Goal: Information Seeking & Learning: Understand process/instructions

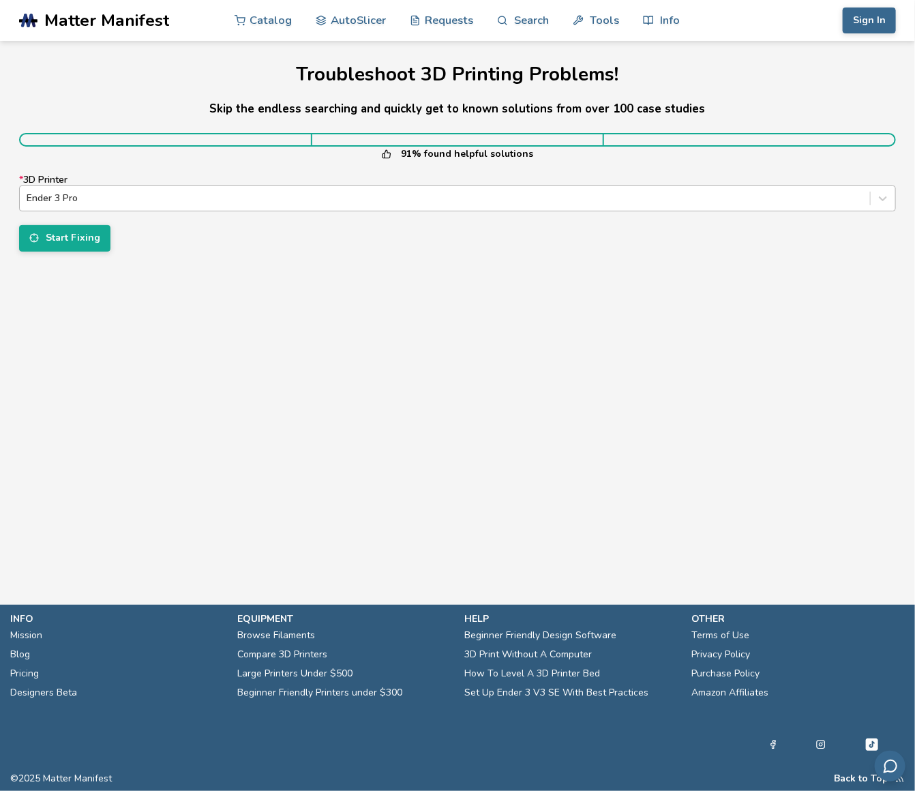
click at [183, 197] on div at bounding box center [445, 199] width 837 height 14
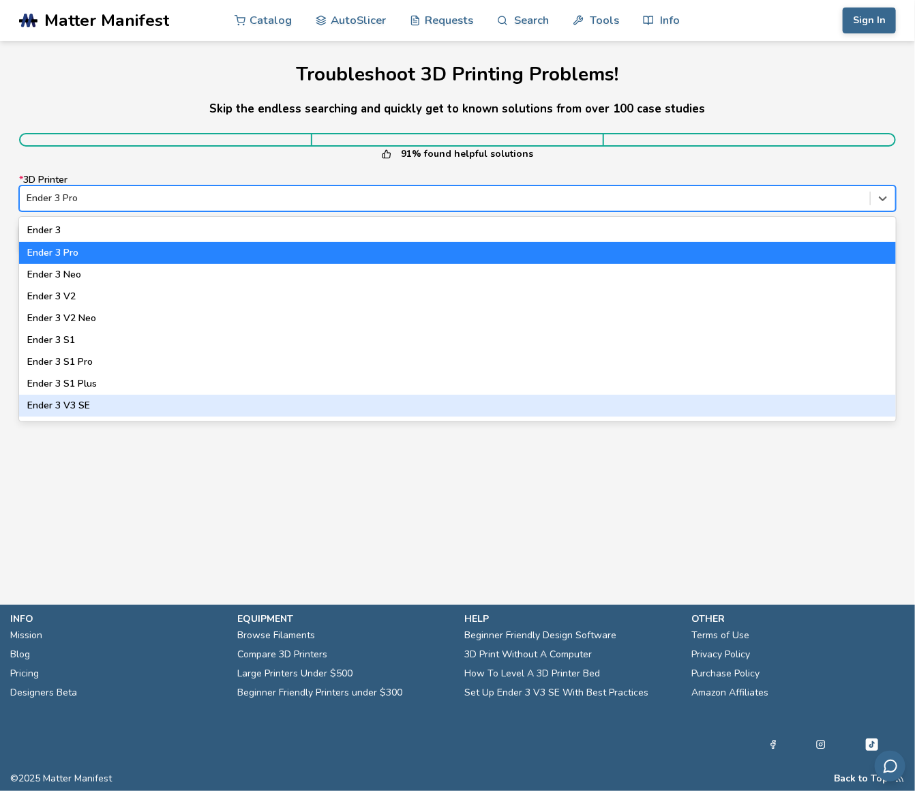
click at [83, 407] on div "Ender 3 V3 SE" at bounding box center [457, 406] width 877 height 22
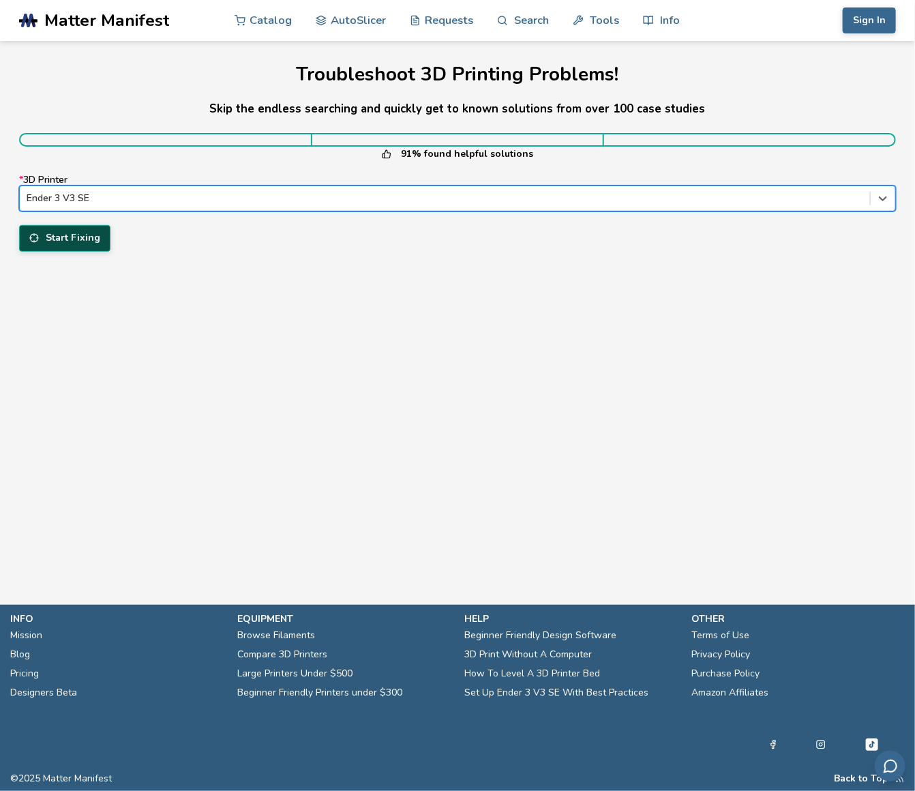
click at [70, 243] on button "Start Fixing" at bounding box center [64, 238] width 91 height 26
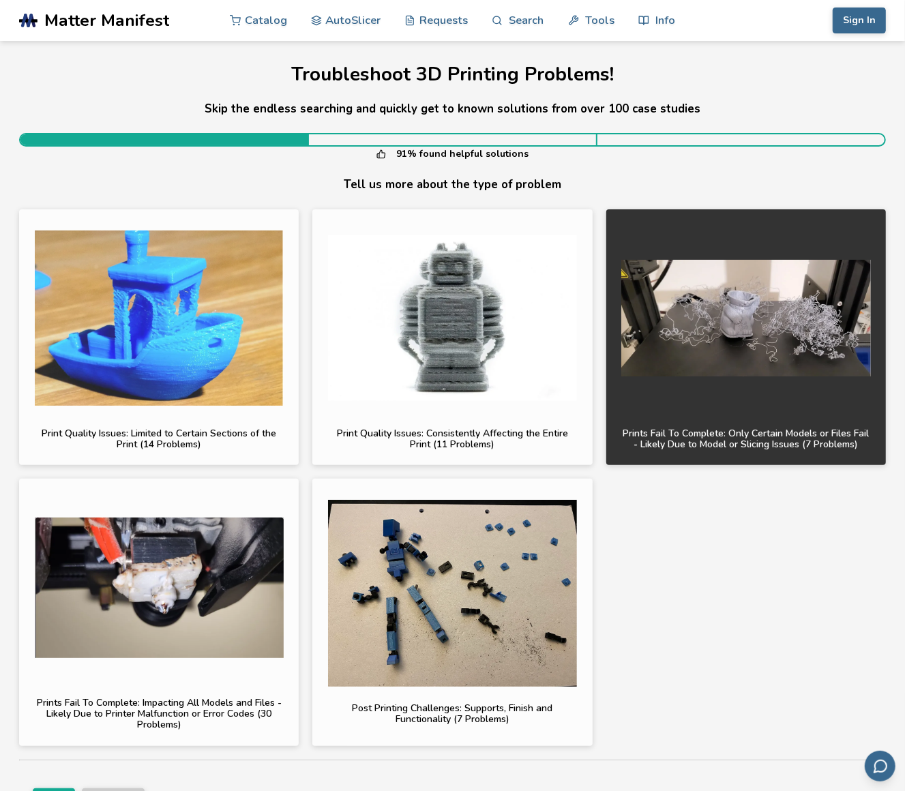
click at [672, 374] on img "button" at bounding box center [745, 318] width 249 height 187
click at [738, 372] on img "button" at bounding box center [745, 318] width 249 height 187
click at [114, 758] on button "Continue" at bounding box center [113, 758] width 63 height 26
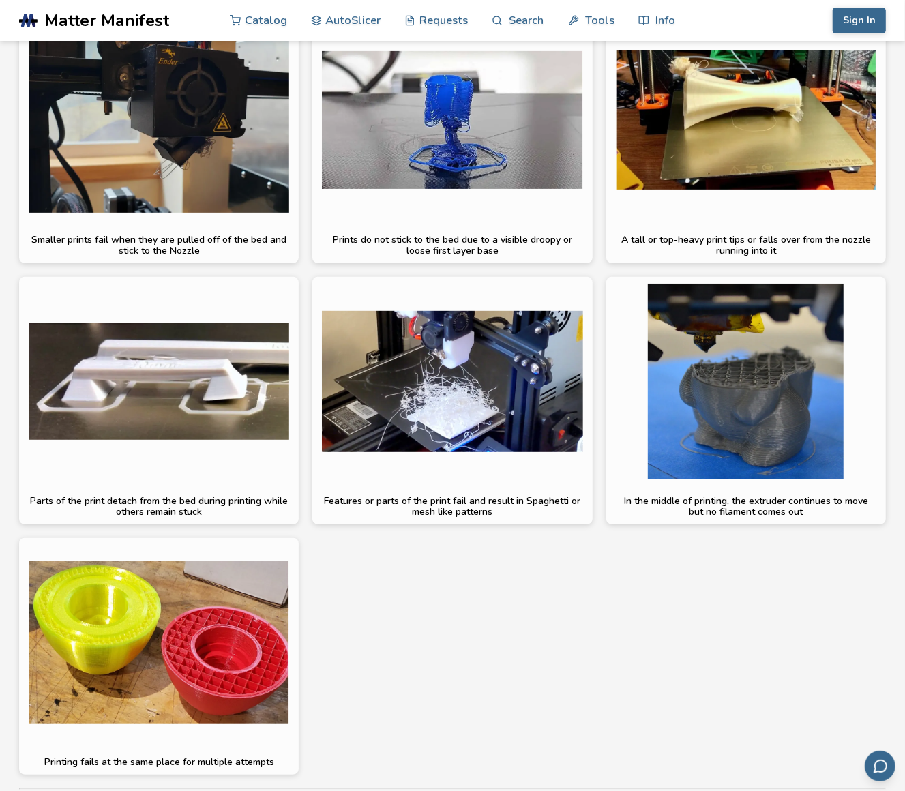
scroll to position [272, 0]
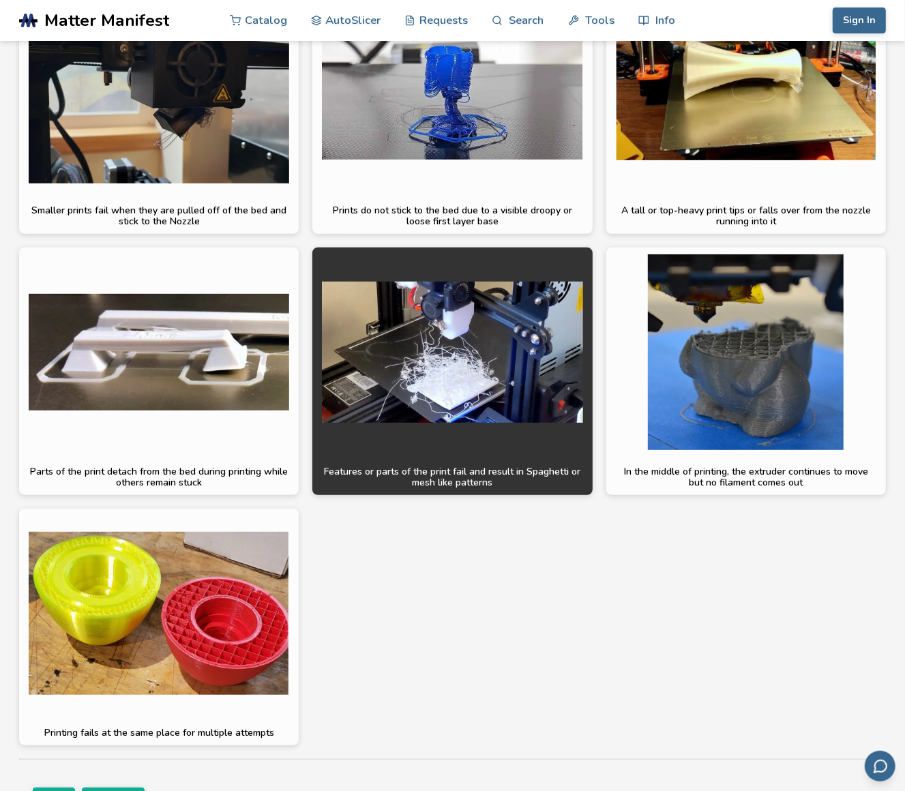
click at [518, 405] on img "button" at bounding box center [452, 352] width 261 height 196
click at [131, 757] on button "Continue" at bounding box center [113, 758] width 63 height 26
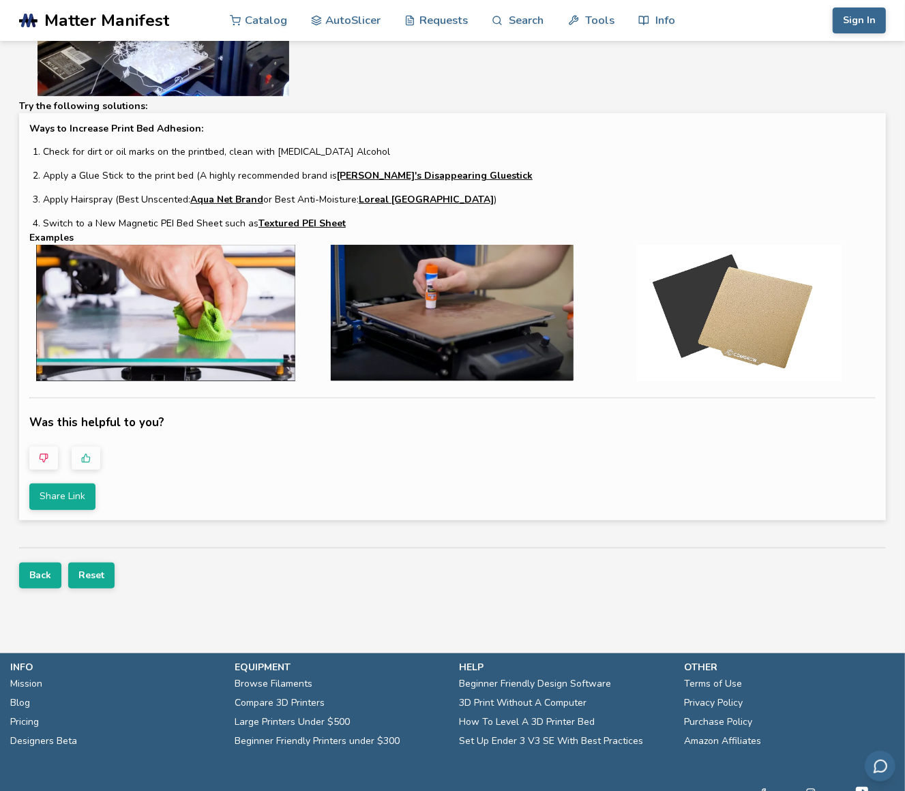
scroll to position [340, 0]
click at [27, 572] on button "Back" at bounding box center [40, 576] width 42 height 26
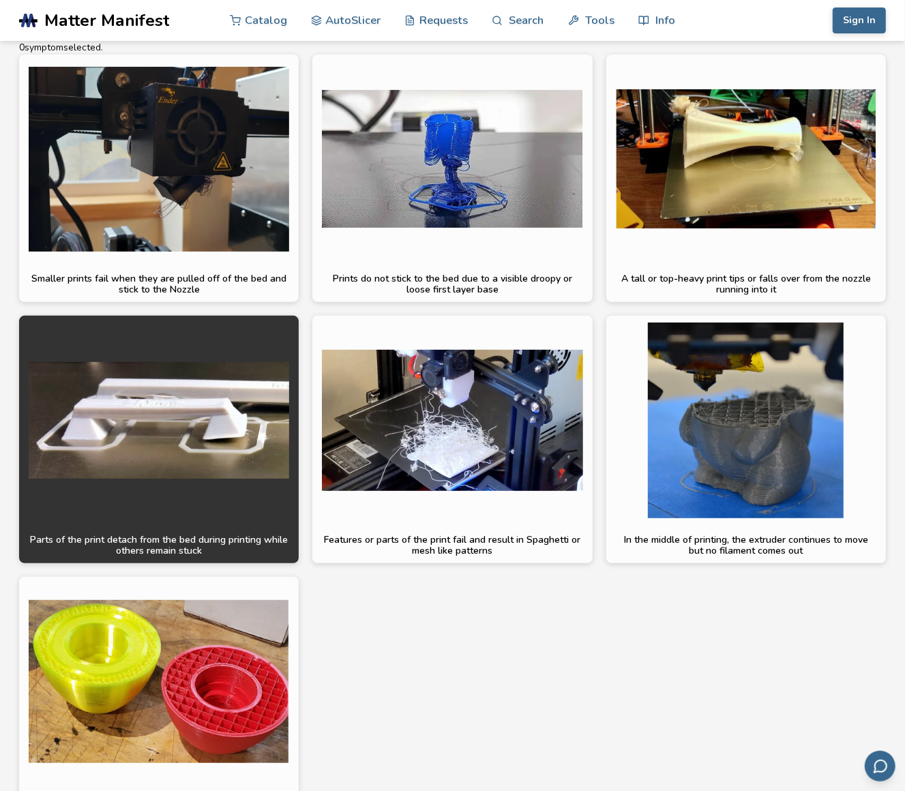
scroll to position [545, 0]
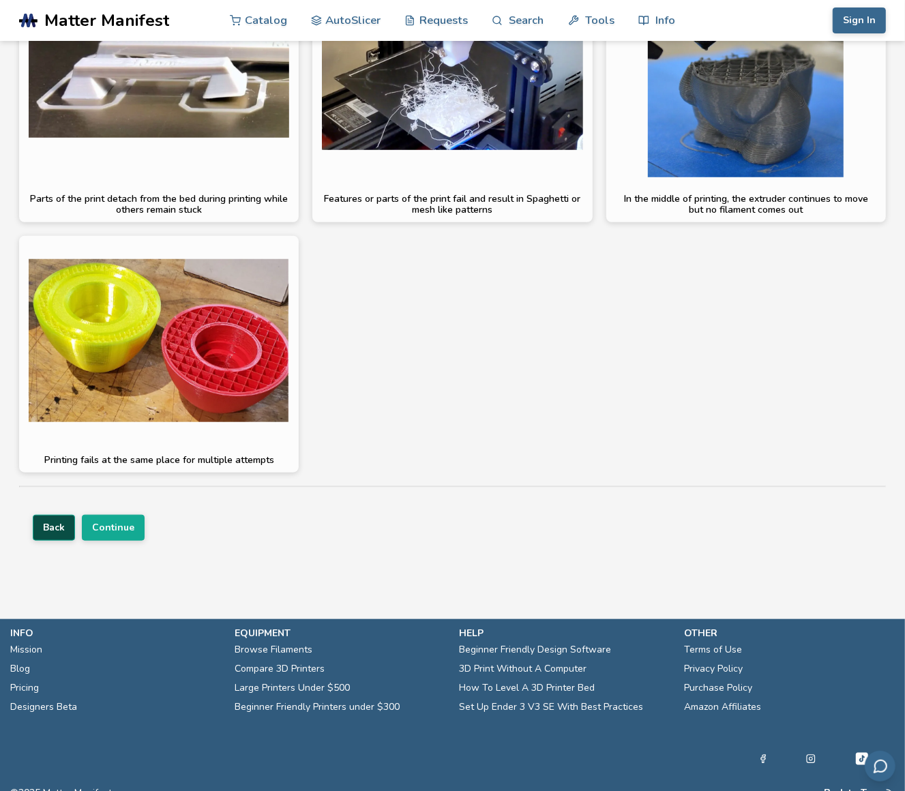
click at [50, 533] on button "Back" at bounding box center [54, 528] width 42 height 26
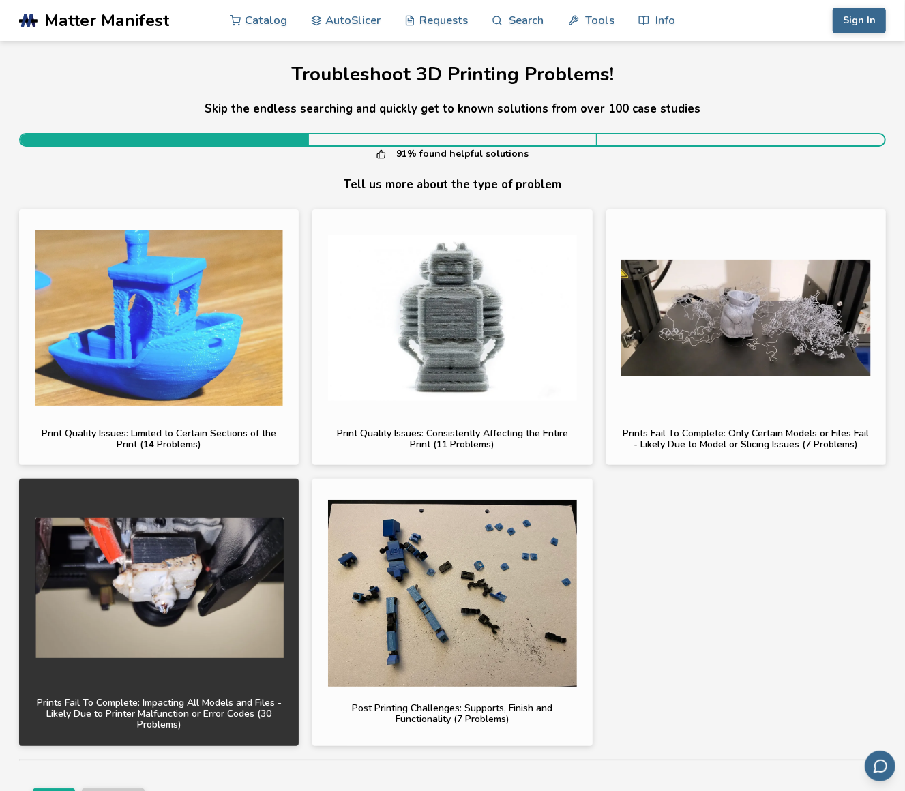
click at [183, 630] on img "button" at bounding box center [159, 587] width 249 height 187
click at [106, 758] on button "Continue" at bounding box center [113, 758] width 63 height 26
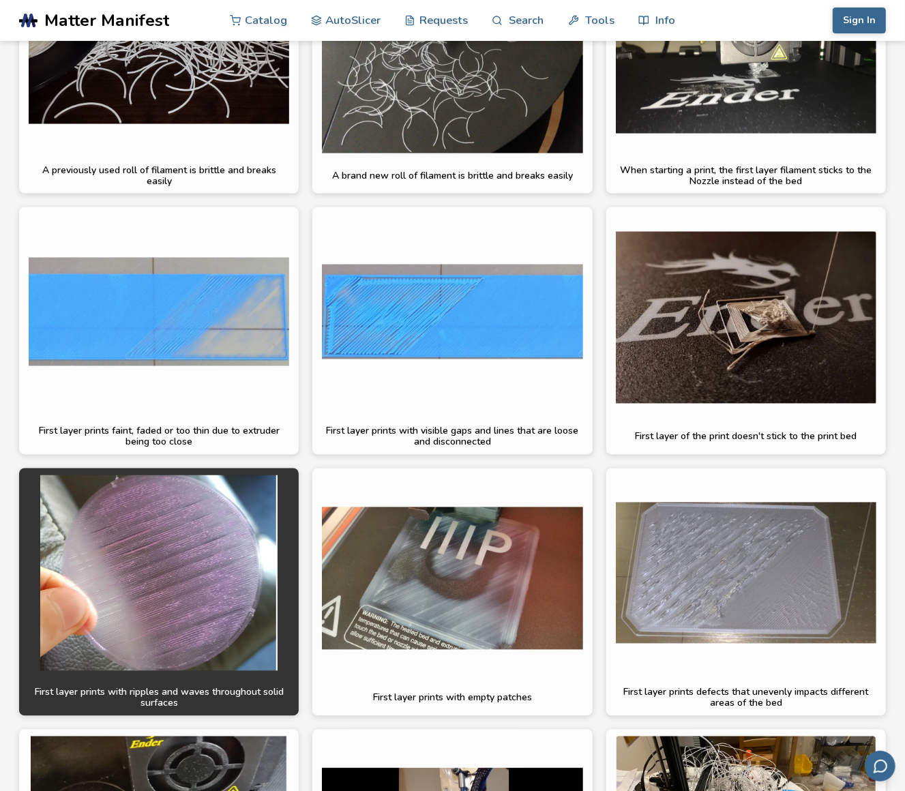
scroll to position [1432, 0]
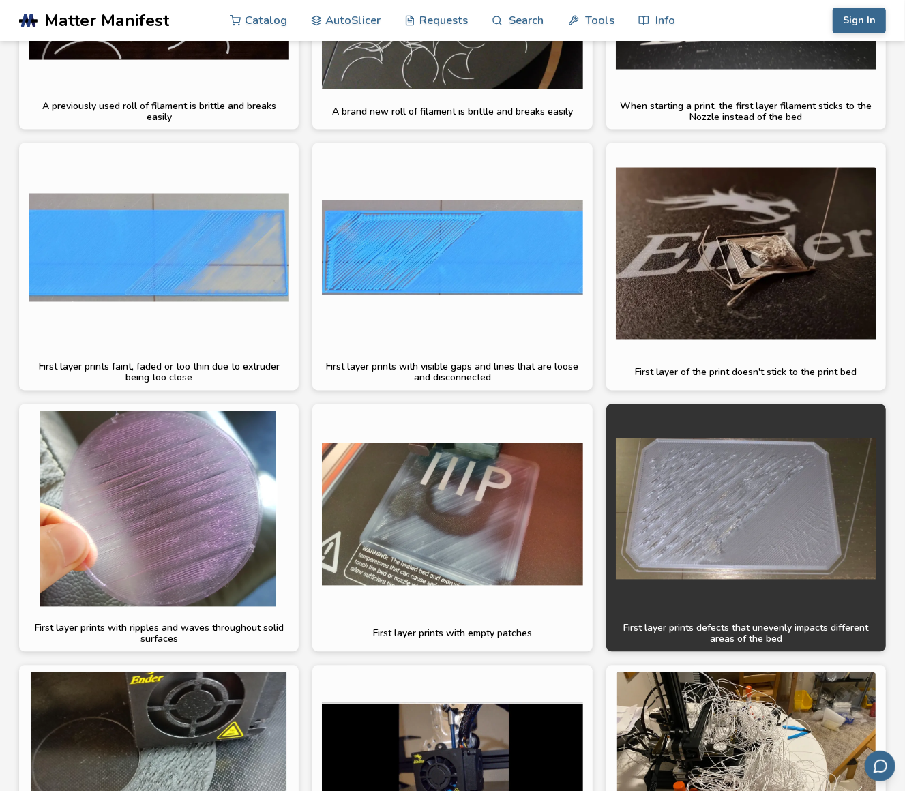
click at [764, 510] on img "button" at bounding box center [746, 509] width 261 height 196
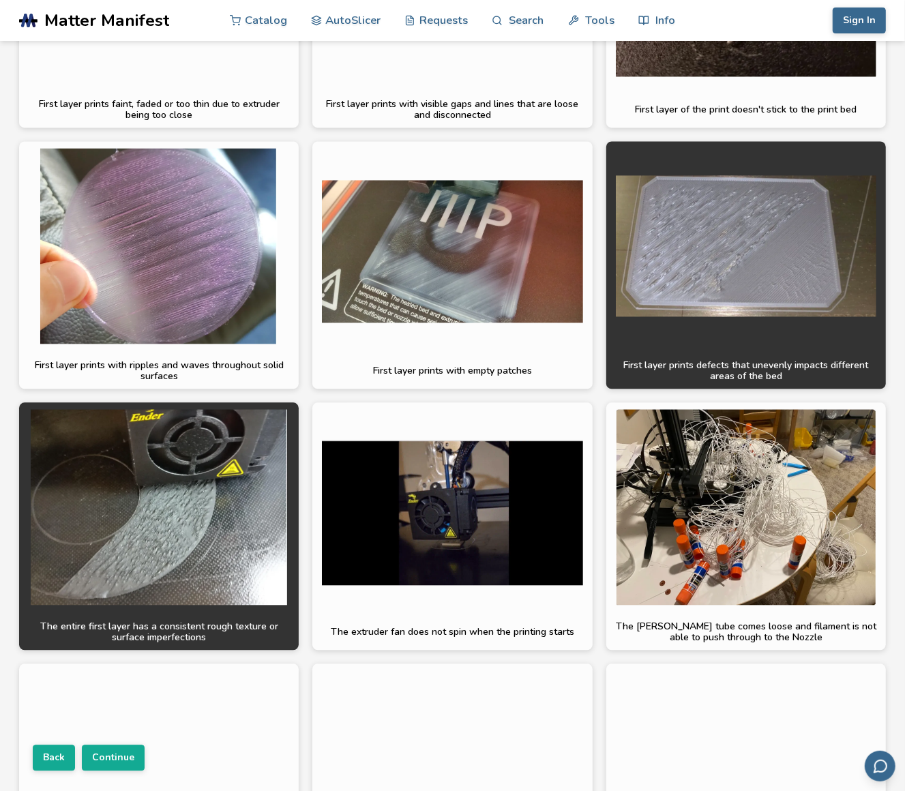
scroll to position [1704, 0]
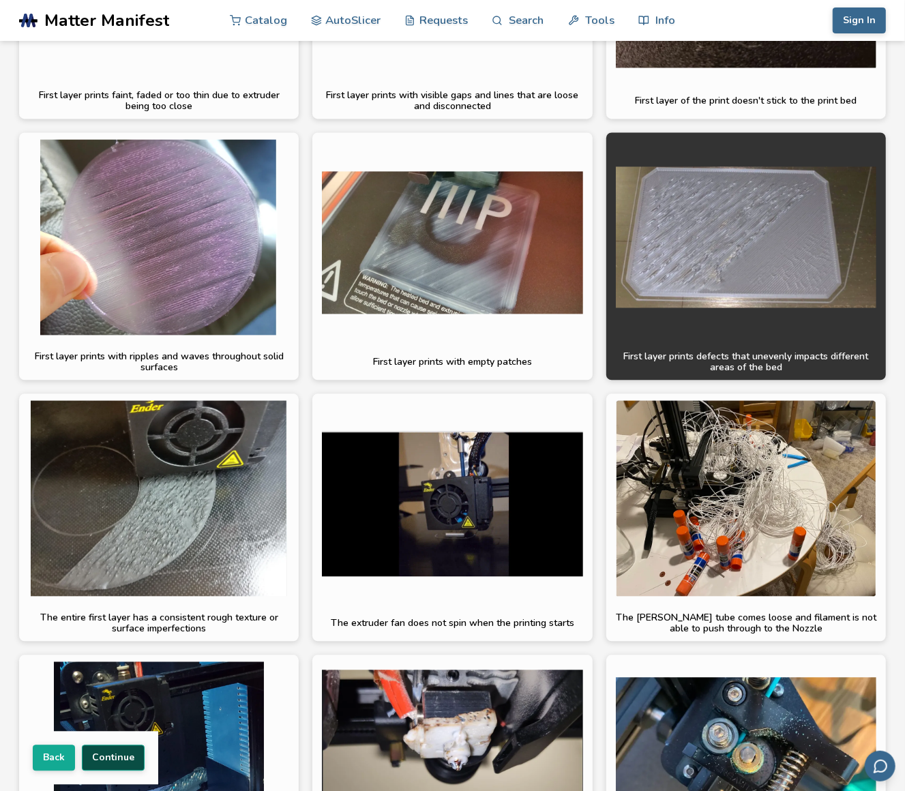
click at [126, 752] on button "Continue" at bounding box center [113, 758] width 63 height 26
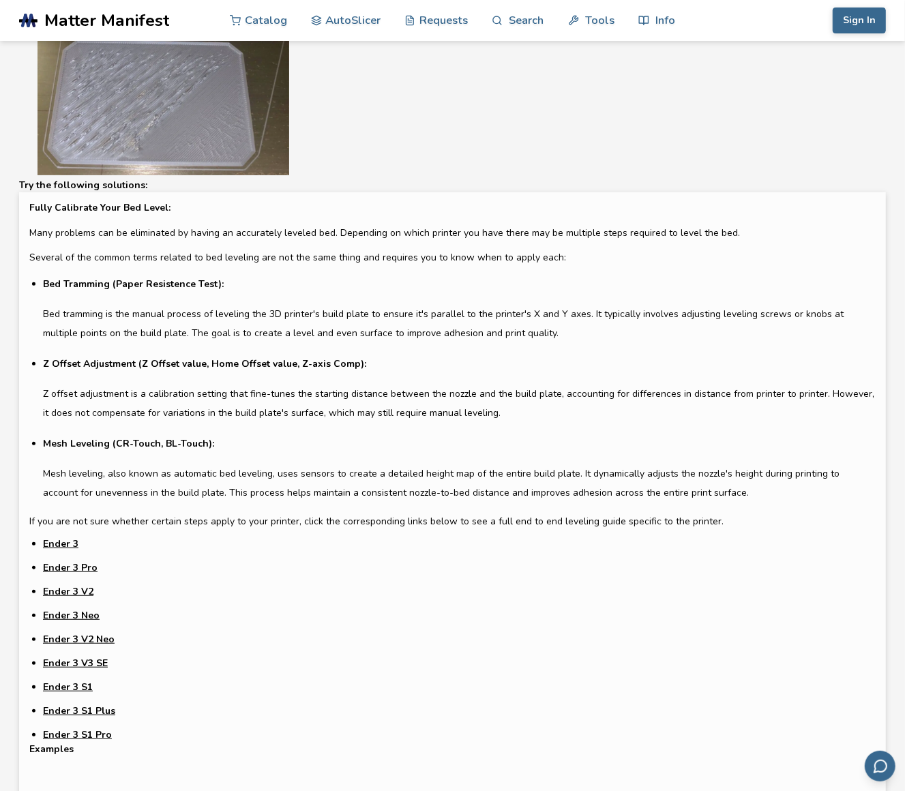
scroll to position [272, 0]
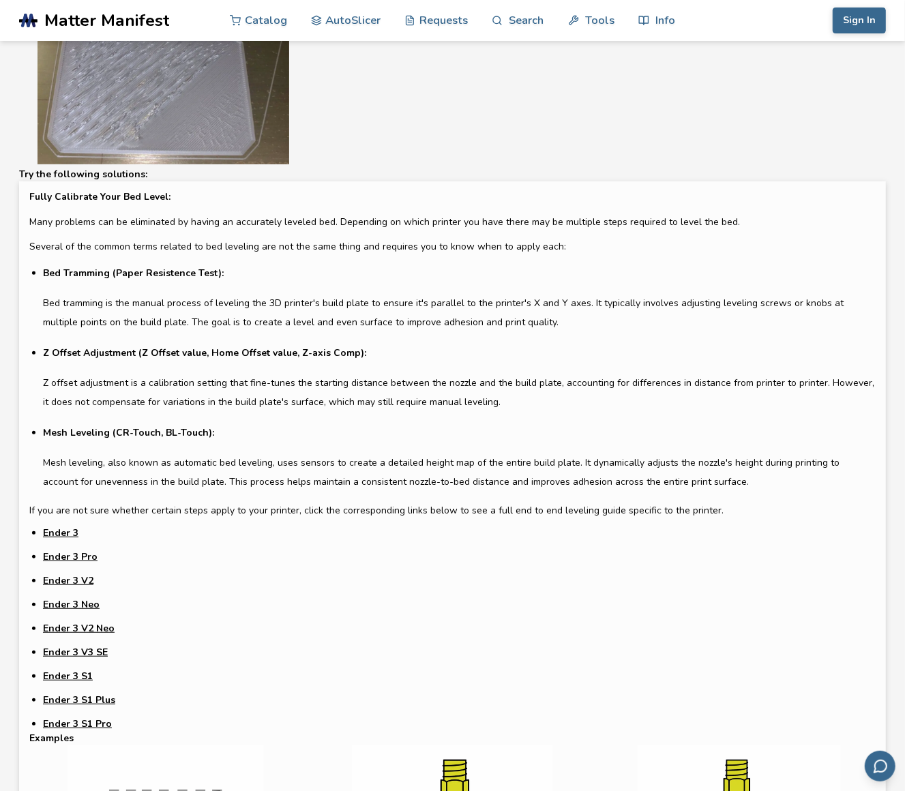
click at [69, 652] on link "Ender 3 V3 SE" at bounding box center [75, 652] width 65 height 14
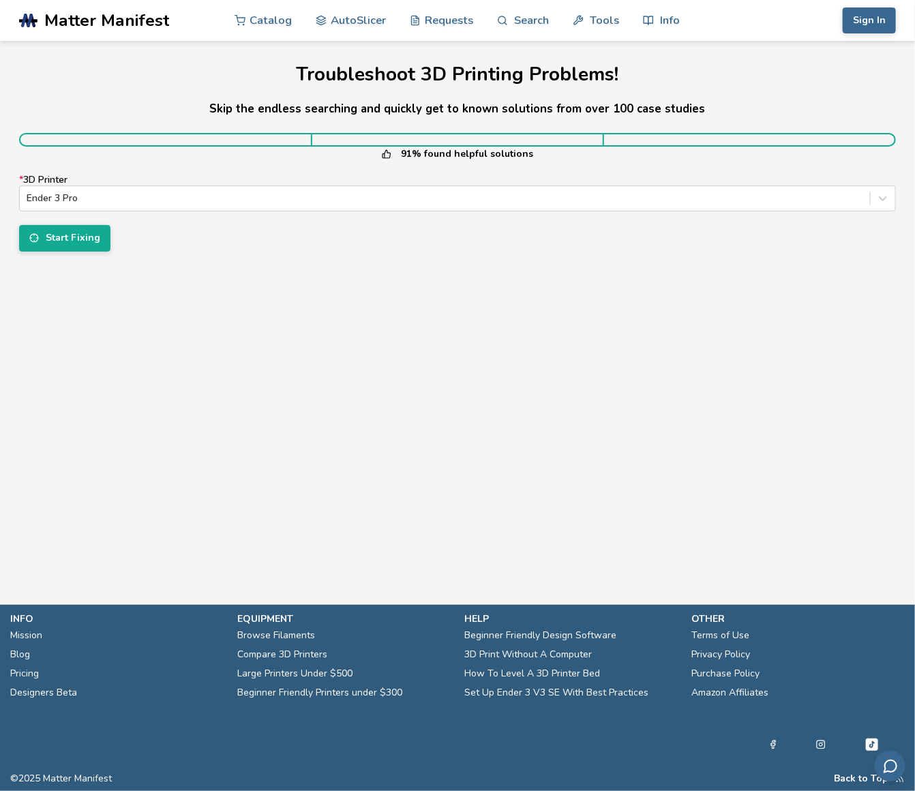
drag, startPoint x: 47, startPoint y: 243, endPoint x: 241, endPoint y: 267, distance: 195.8
click at [224, 271] on section "Troubleshoot 3D Printing Problems! Skip the endless searching and quickly get t…" at bounding box center [457, 158] width 915 height 235
click at [356, 196] on div at bounding box center [445, 199] width 837 height 14
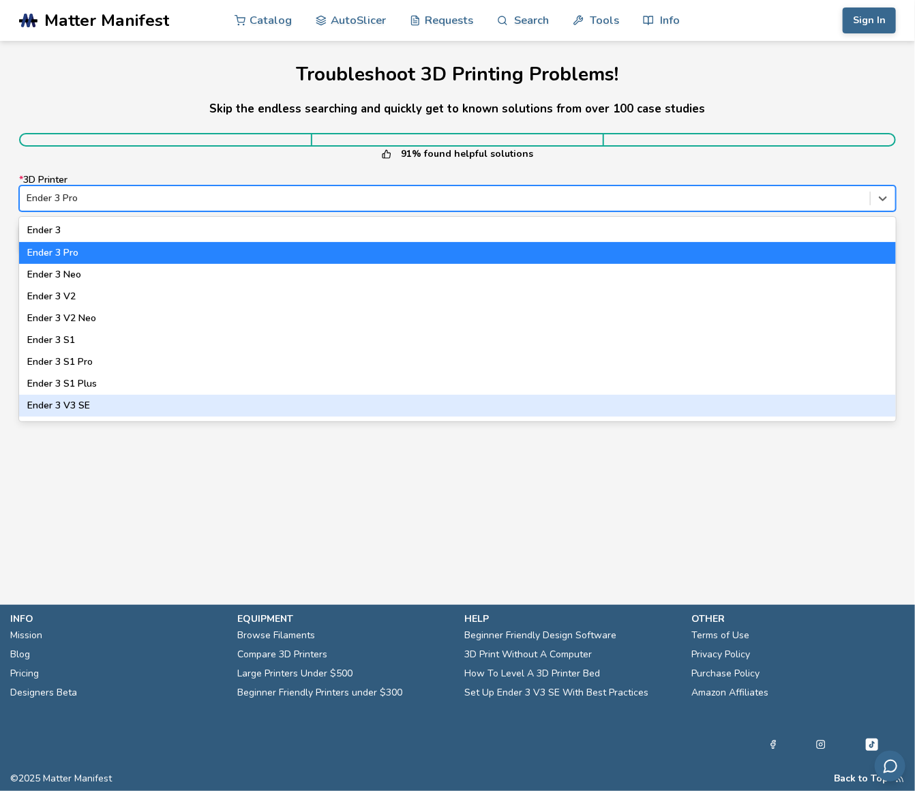
click at [81, 401] on div "Ender 3 V3 SE" at bounding box center [457, 406] width 877 height 22
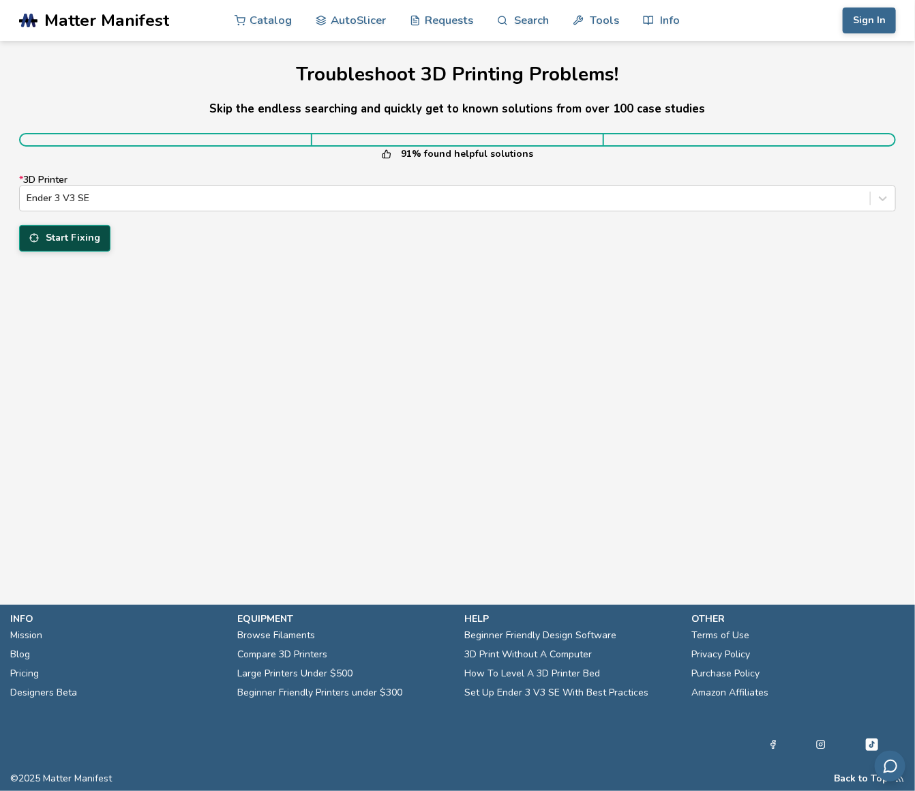
click at [49, 231] on button "Start Fixing" at bounding box center [64, 238] width 91 height 26
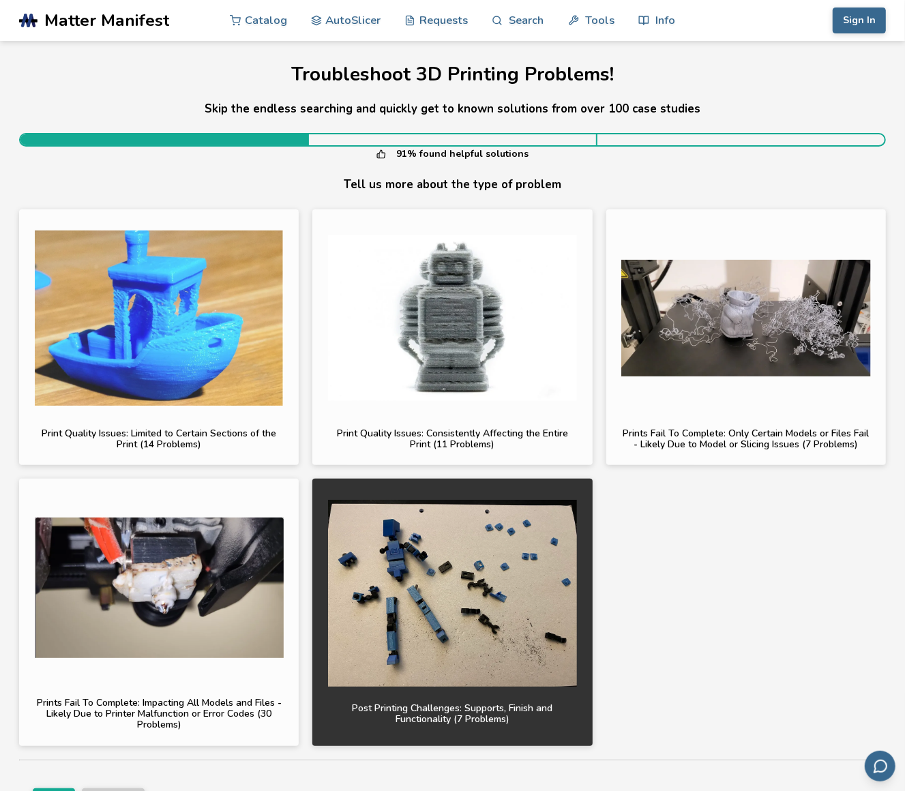
scroll to position [68, 0]
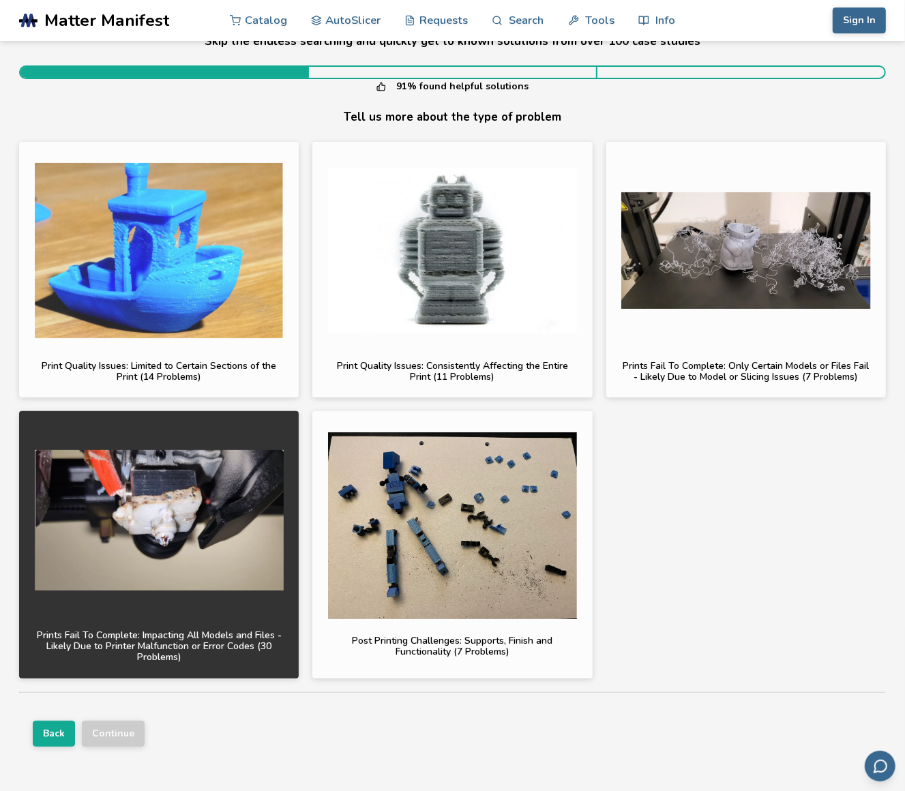
click at [172, 505] on img "button" at bounding box center [159, 520] width 249 height 187
click at [97, 728] on button "Continue" at bounding box center [113, 734] width 63 height 26
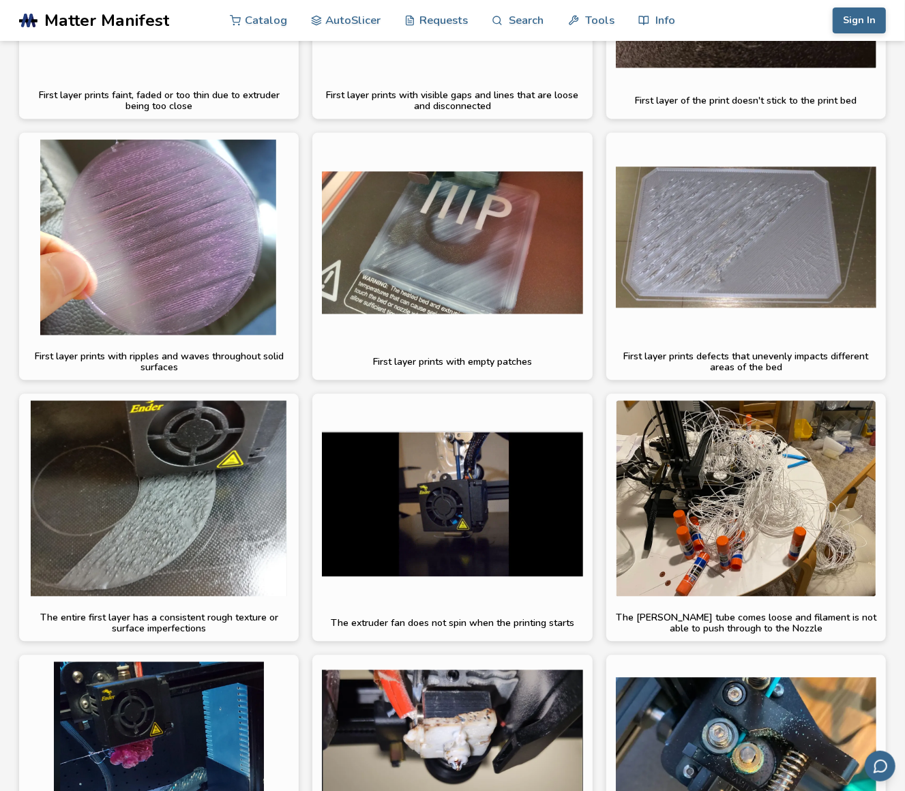
scroll to position [1636, 0]
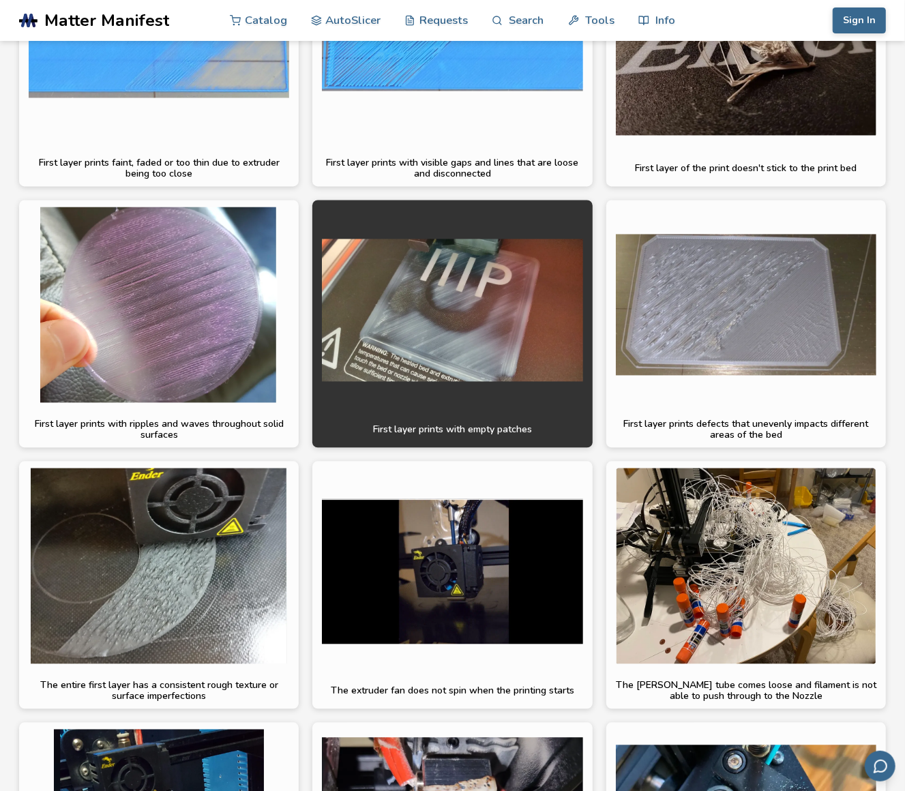
click at [471, 312] on img "button" at bounding box center [452, 311] width 261 height 196
click at [109, 756] on button "Continue" at bounding box center [113, 758] width 63 height 26
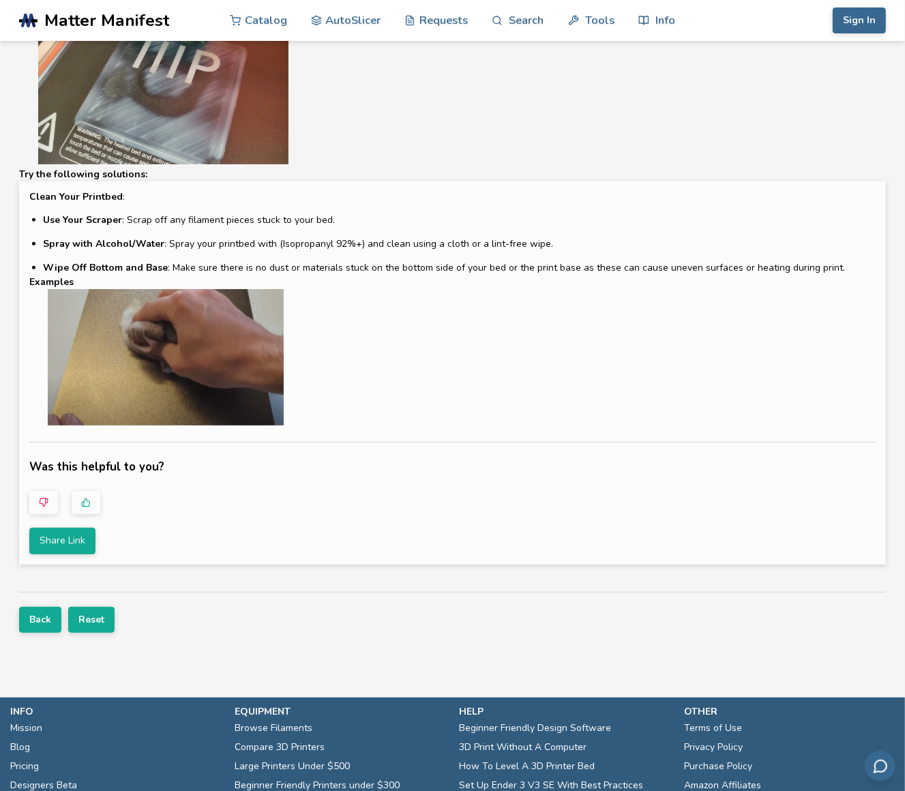
scroll to position [0, 0]
